Goal: Find specific page/section: Find specific page/section

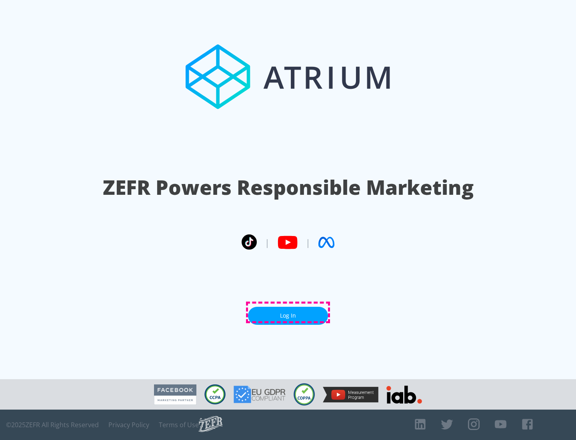
click at [288, 312] on link "Log In" at bounding box center [288, 316] width 80 height 18
